Goal: Information Seeking & Learning: Learn about a topic

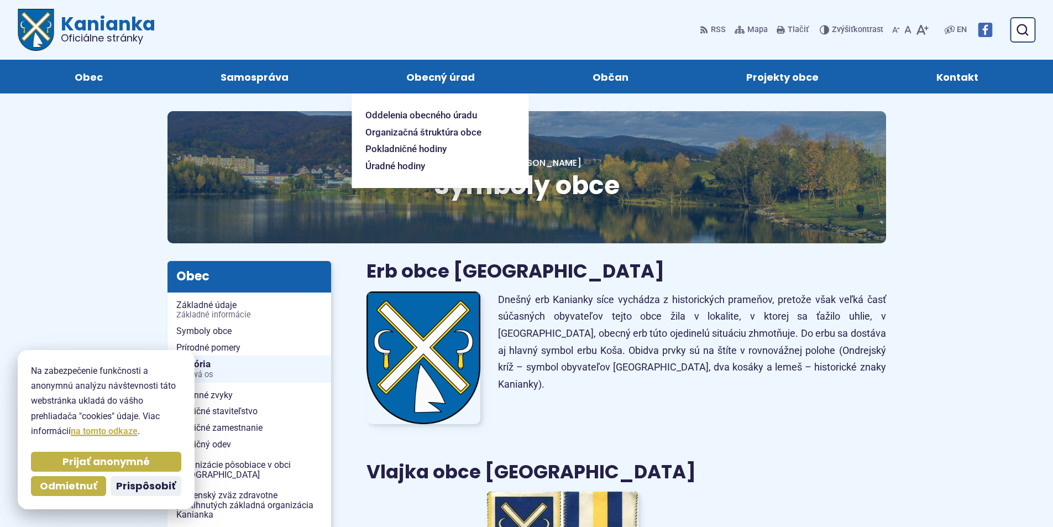
scroll to position [332, 0]
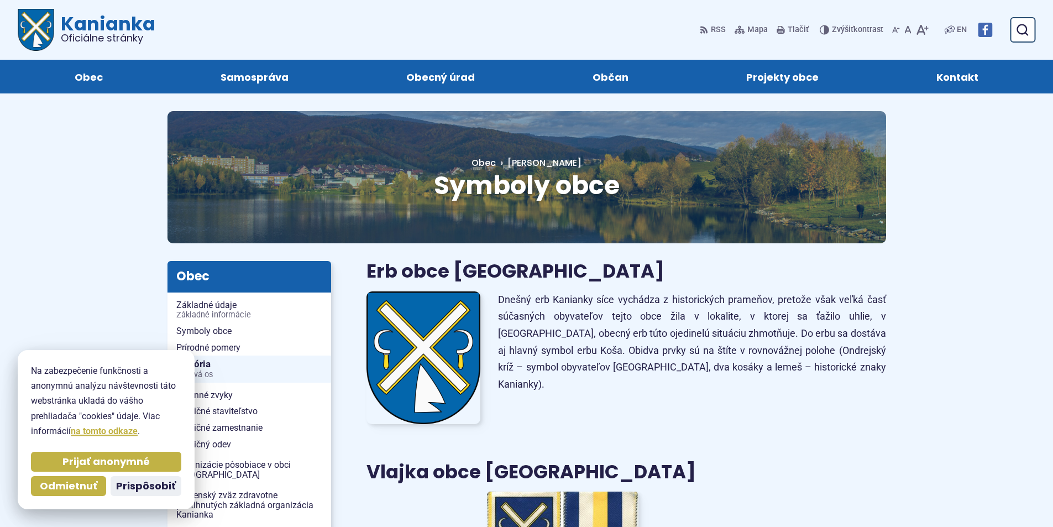
click at [386, 311] on img at bounding box center [423, 357] width 114 height 133
click at [472, 360] on img at bounding box center [423, 357] width 114 height 133
